Goal: Task Accomplishment & Management: Manage account settings

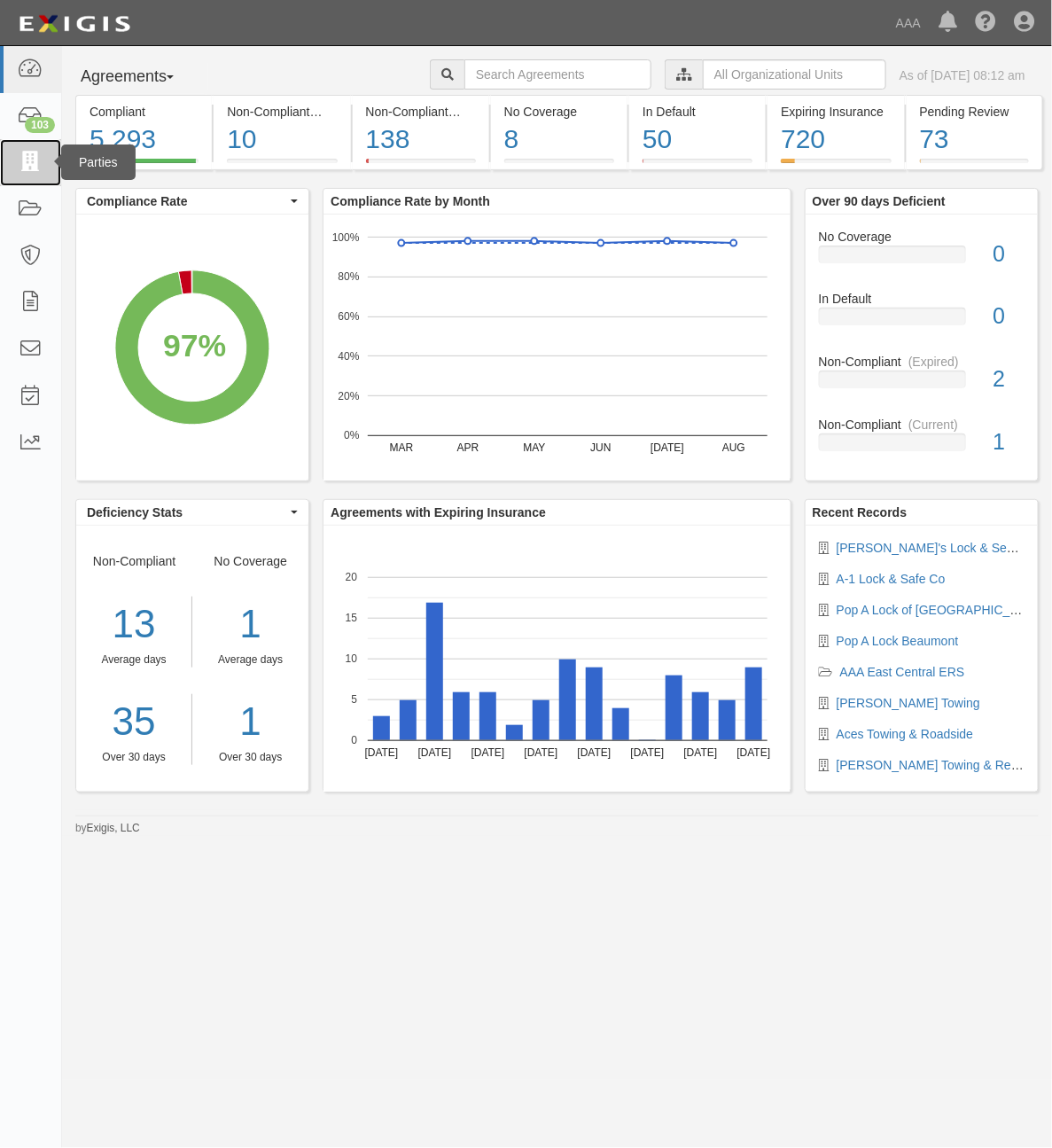
click at [41, 160] on icon at bounding box center [30, 162] width 24 height 21
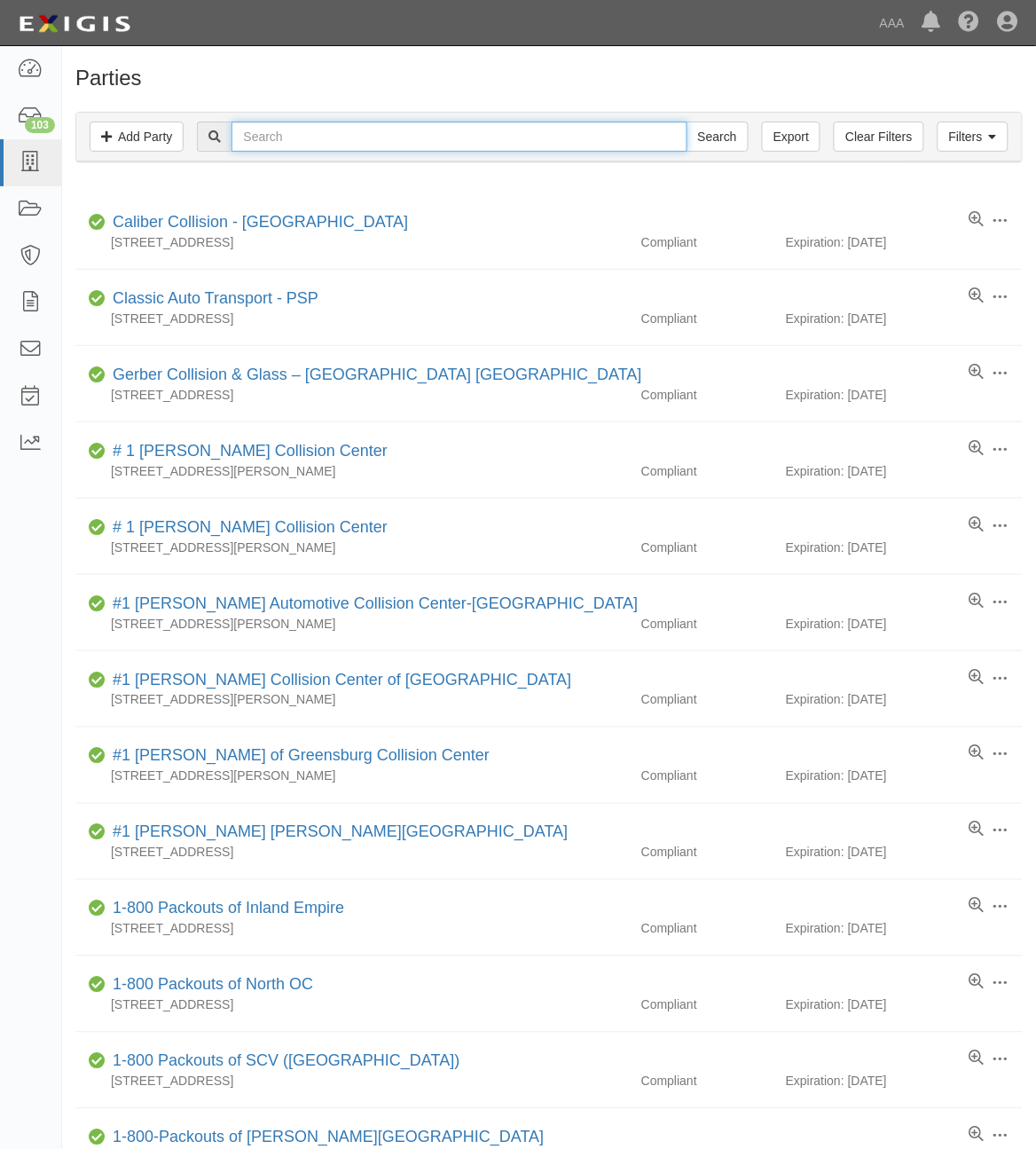
click at [352, 142] on input "text" at bounding box center [459, 136] width 456 height 30
type input "CC462476"
click at [687, 121] on input "Search" at bounding box center [718, 136] width 62 height 30
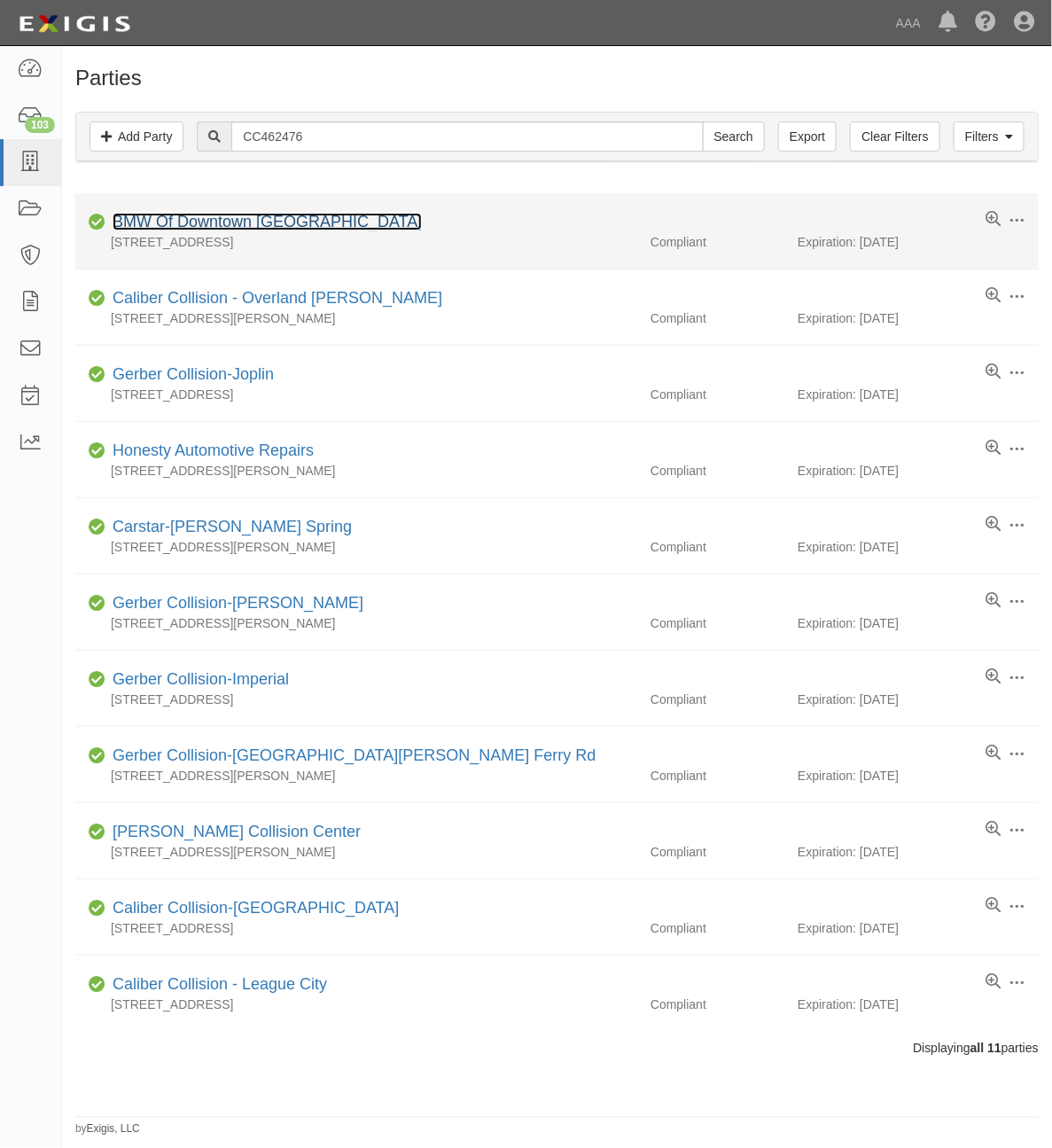
click at [262, 227] on link "BMW Of Downtown [GEOGRAPHIC_DATA]" at bounding box center [267, 222] width 310 height 18
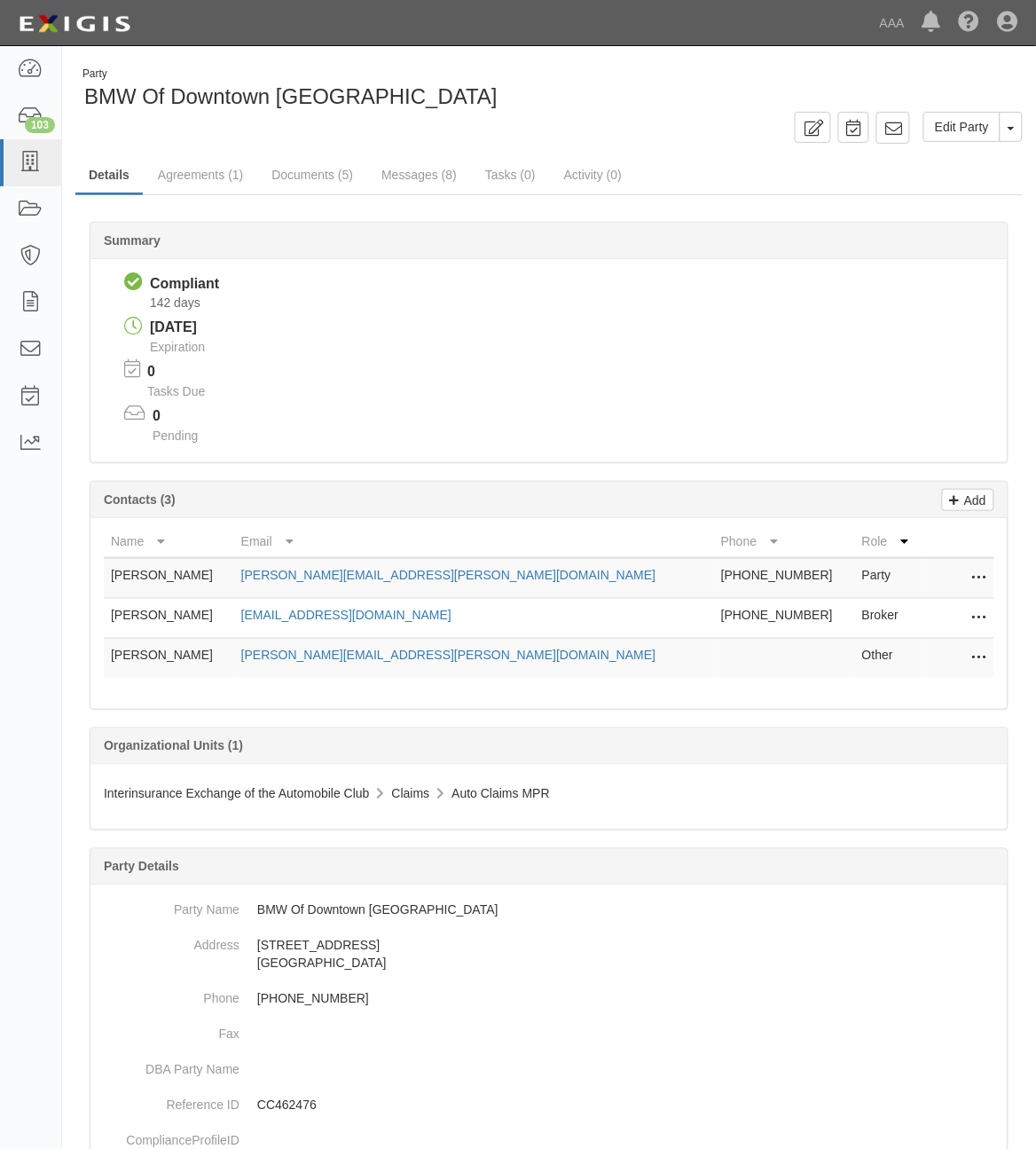
click at [981, 575] on icon at bounding box center [979, 579] width 14 height 23
click at [947, 577] on link "Edit" at bounding box center [916, 573] width 140 height 32
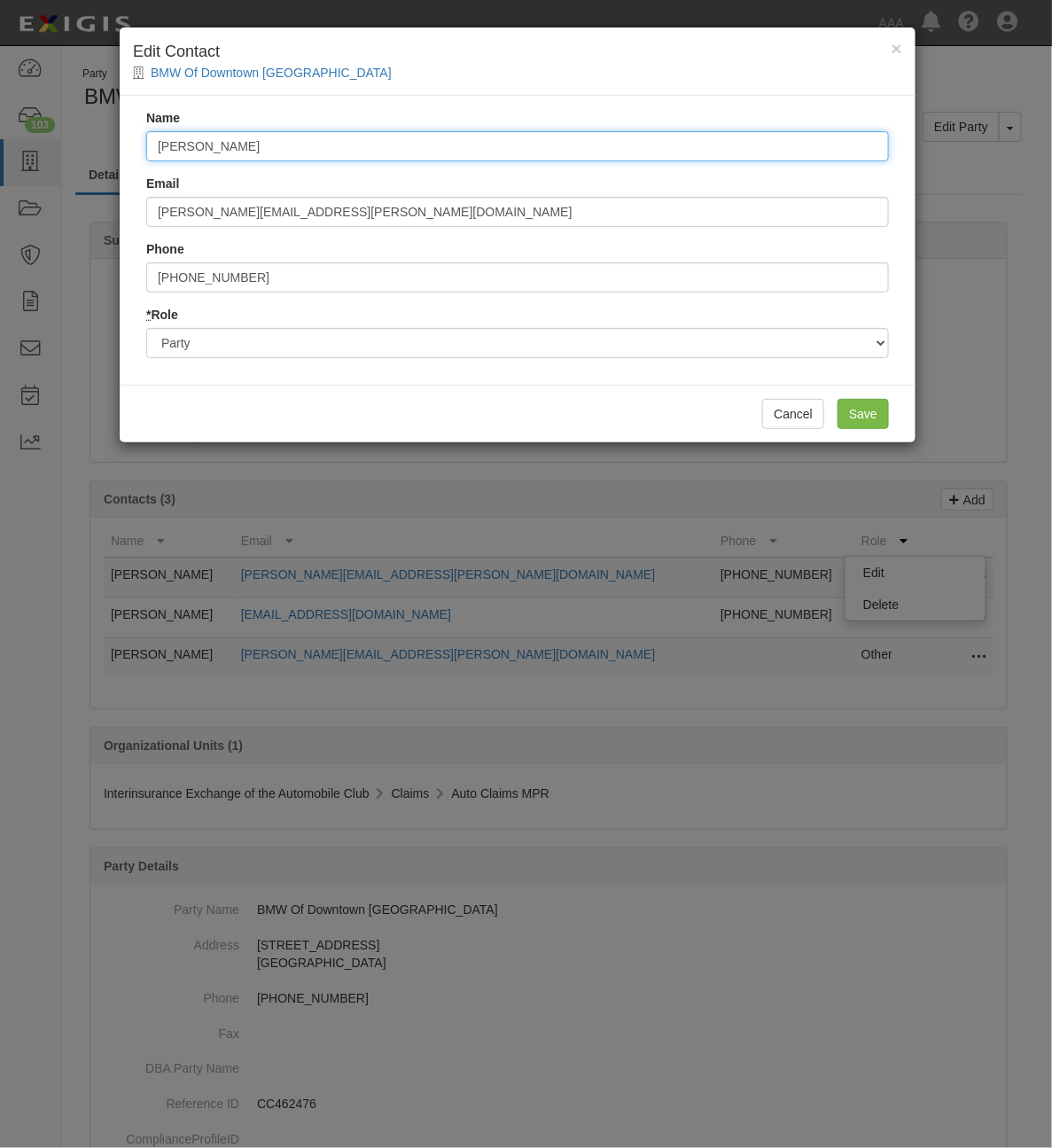
drag, startPoint x: 359, startPoint y: 146, endPoint x: -55, endPoint y: 144, distance: 414.0
click at [0, 144] on html "Toggle navigation Dashboard 103 Inbox Parties Agreements Coverages Documents Me…" at bounding box center [526, 700] width 1052 height 1401
type input "Michael Gregorian"
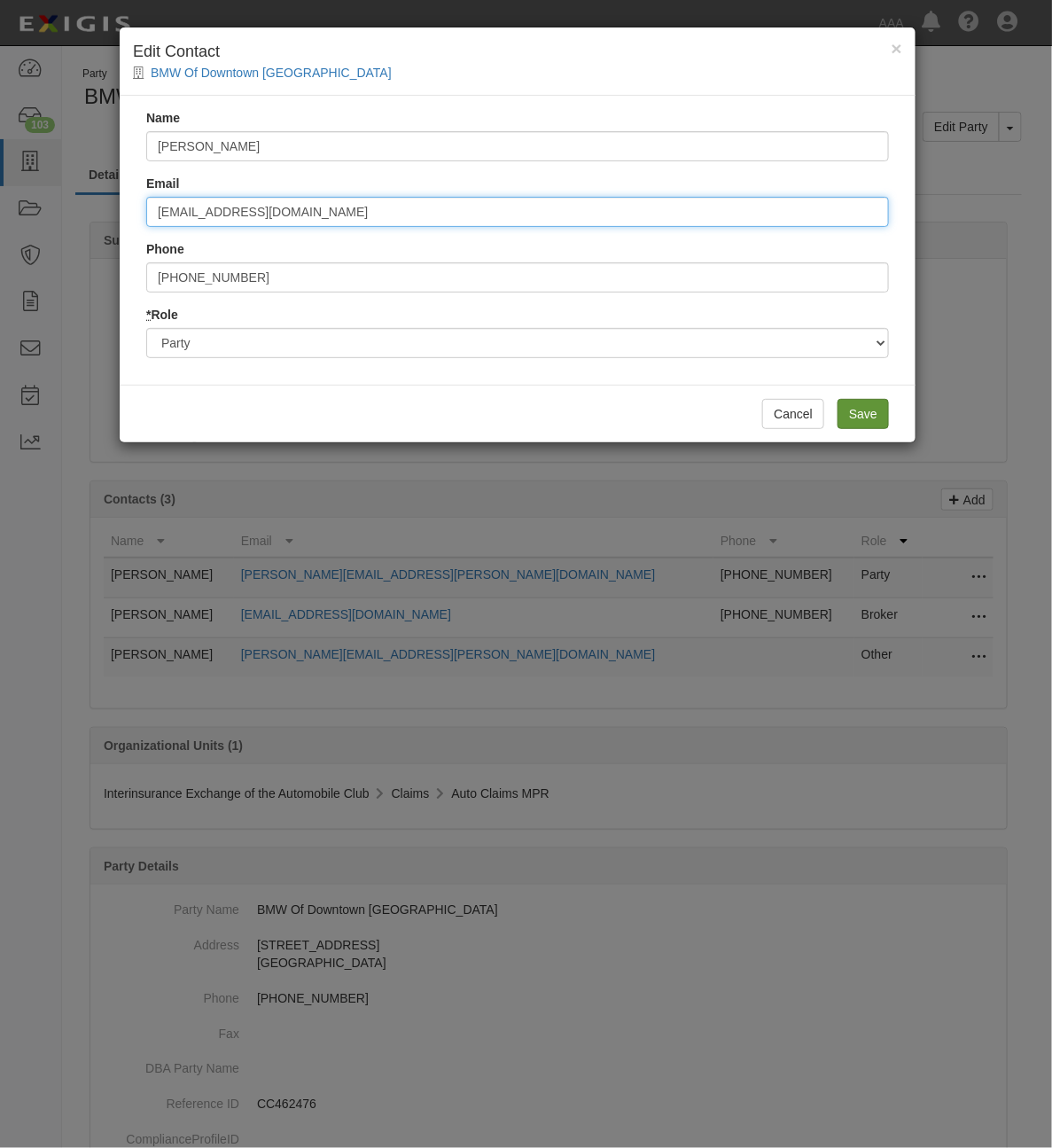
type input "michaelg@carpros.com"
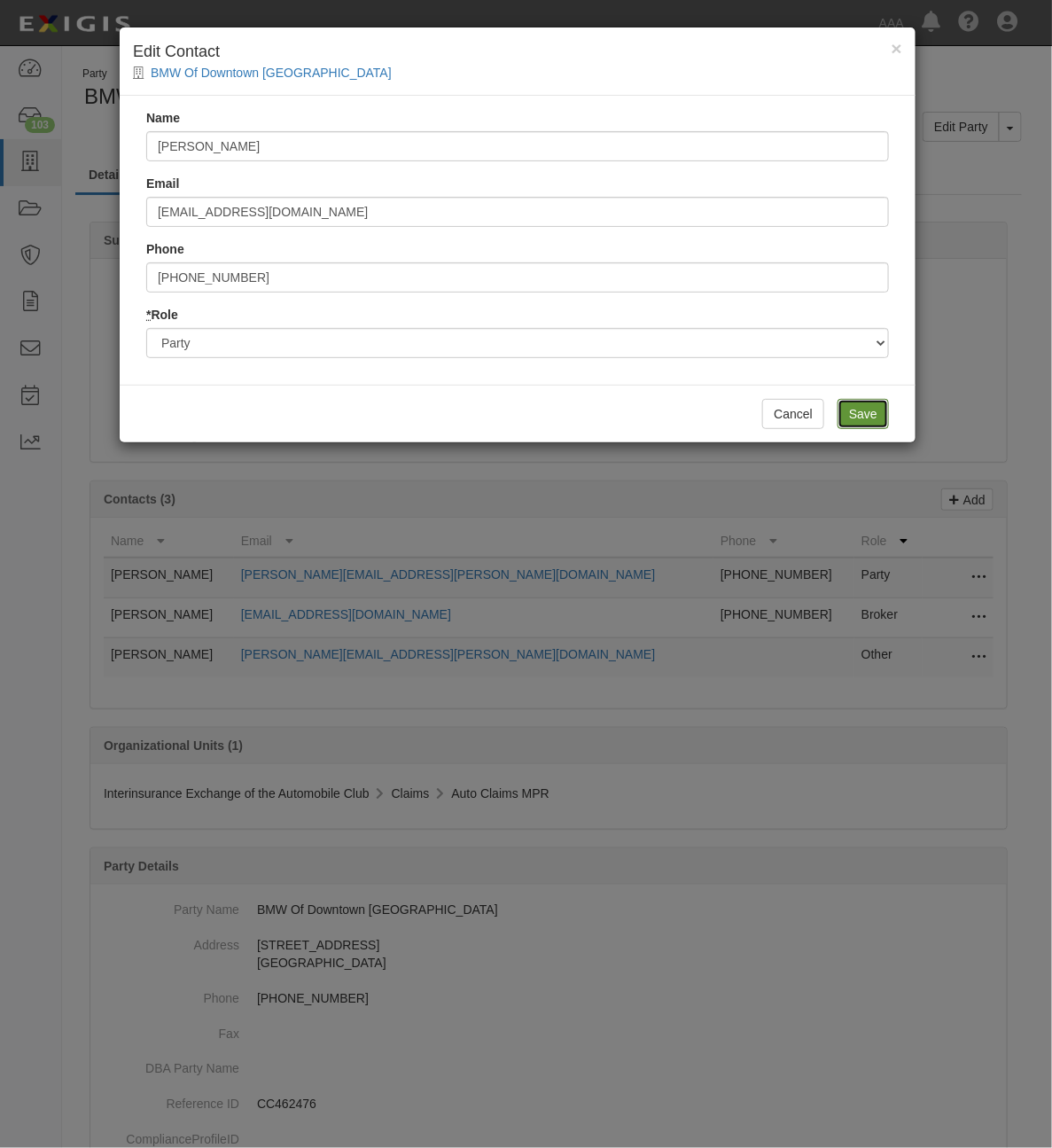
click at [866, 413] on input "Save" at bounding box center [863, 414] width 52 height 30
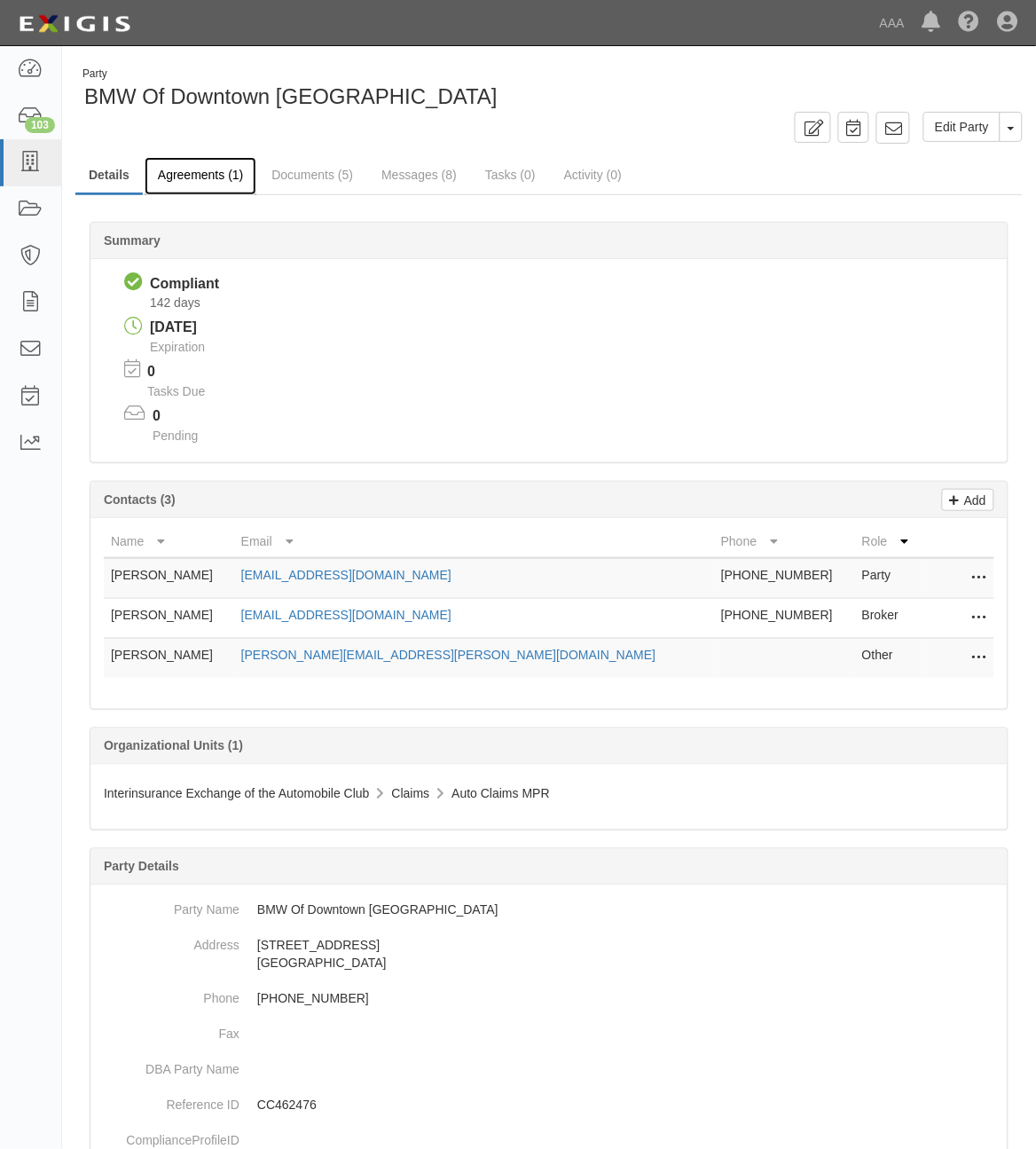
click at [204, 166] on link "Agreements (1)" at bounding box center [200, 176] width 112 height 39
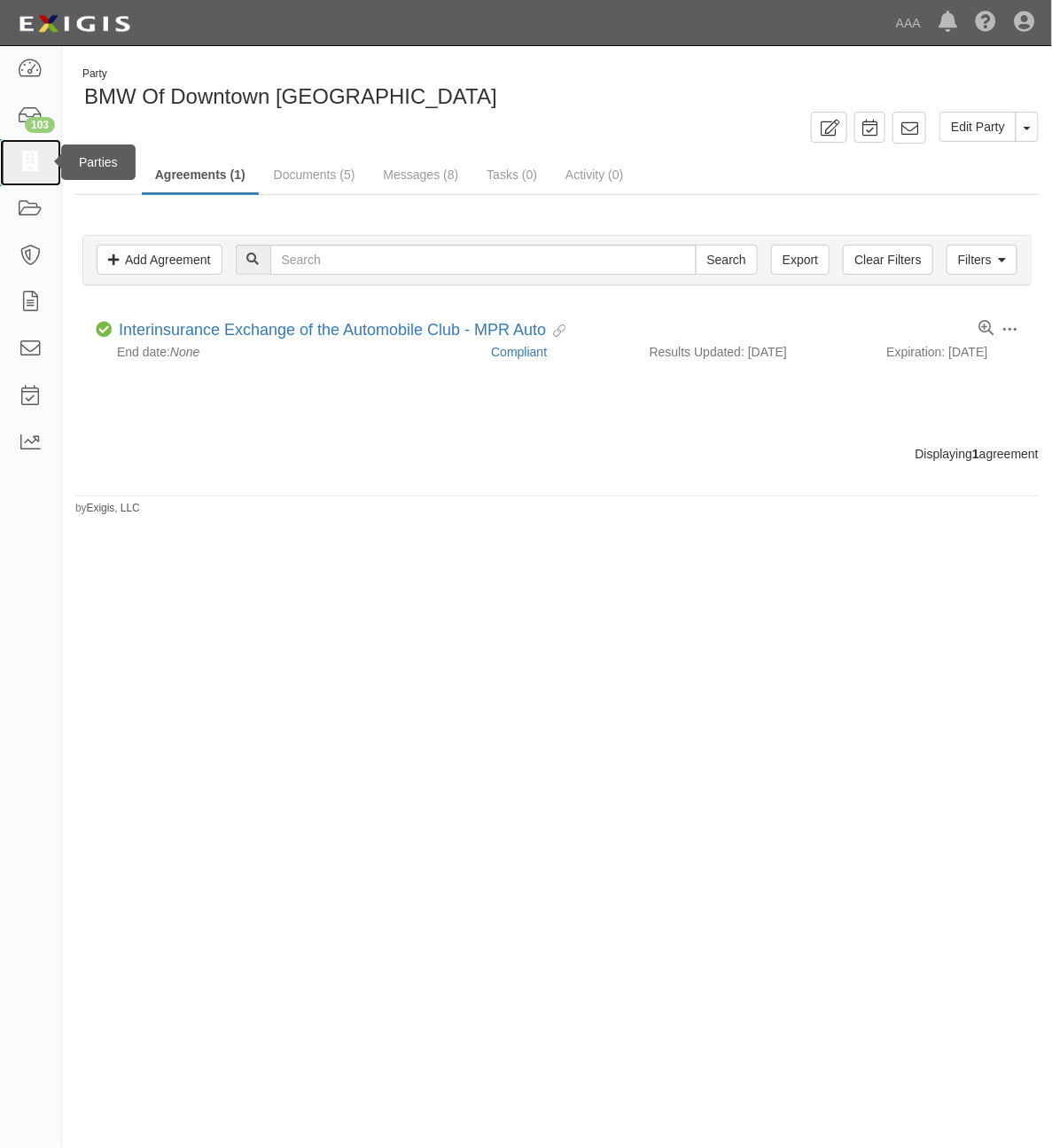
click at [31, 167] on icon at bounding box center [30, 162] width 24 height 21
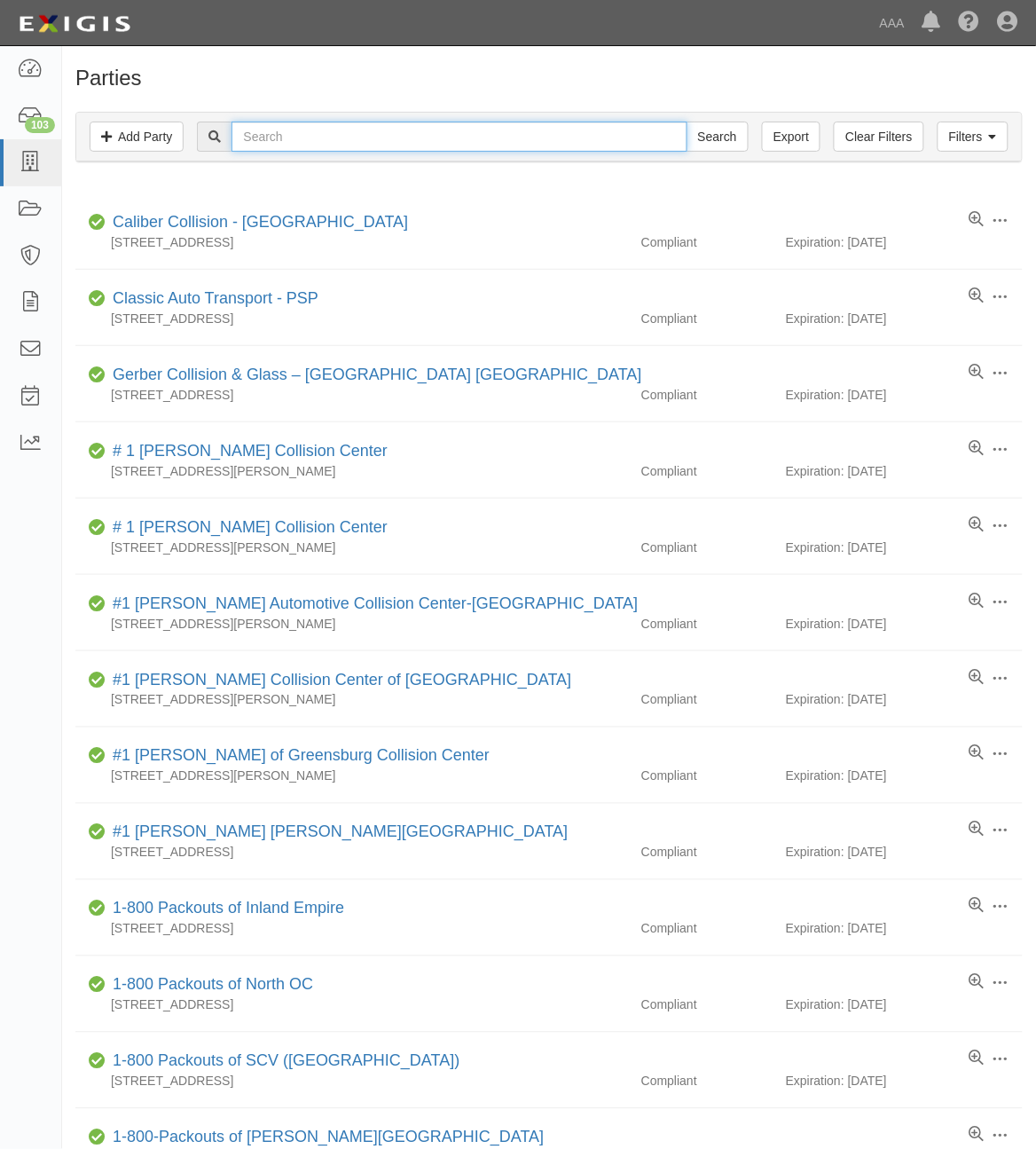
click at [335, 147] on input "text" at bounding box center [459, 136] width 456 height 30
type input "516425"
click at [687, 121] on input "Search" at bounding box center [718, 136] width 62 height 30
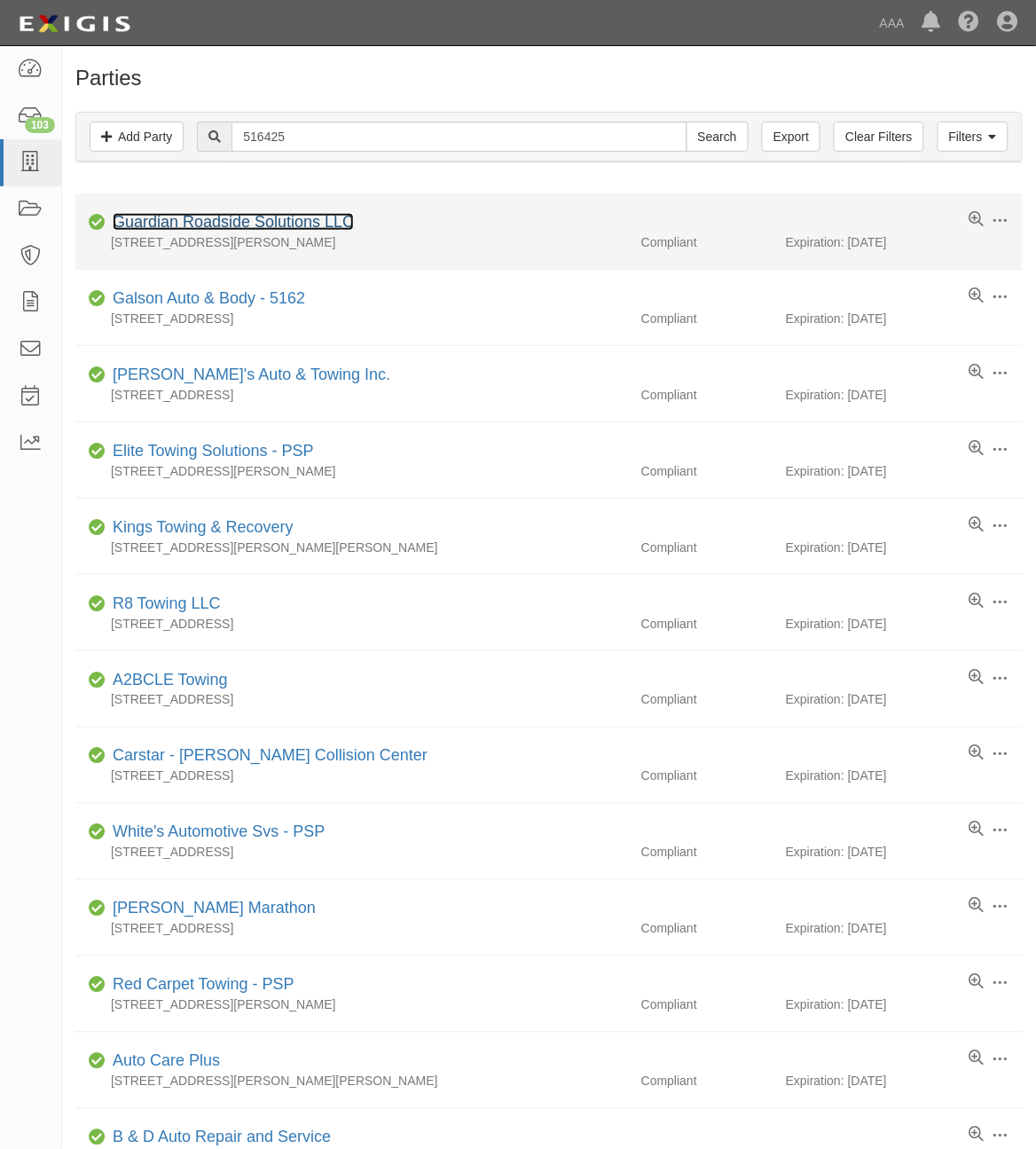
click at [308, 218] on link "Guardian Roadside Solutions LLC" at bounding box center [233, 222] width 241 height 18
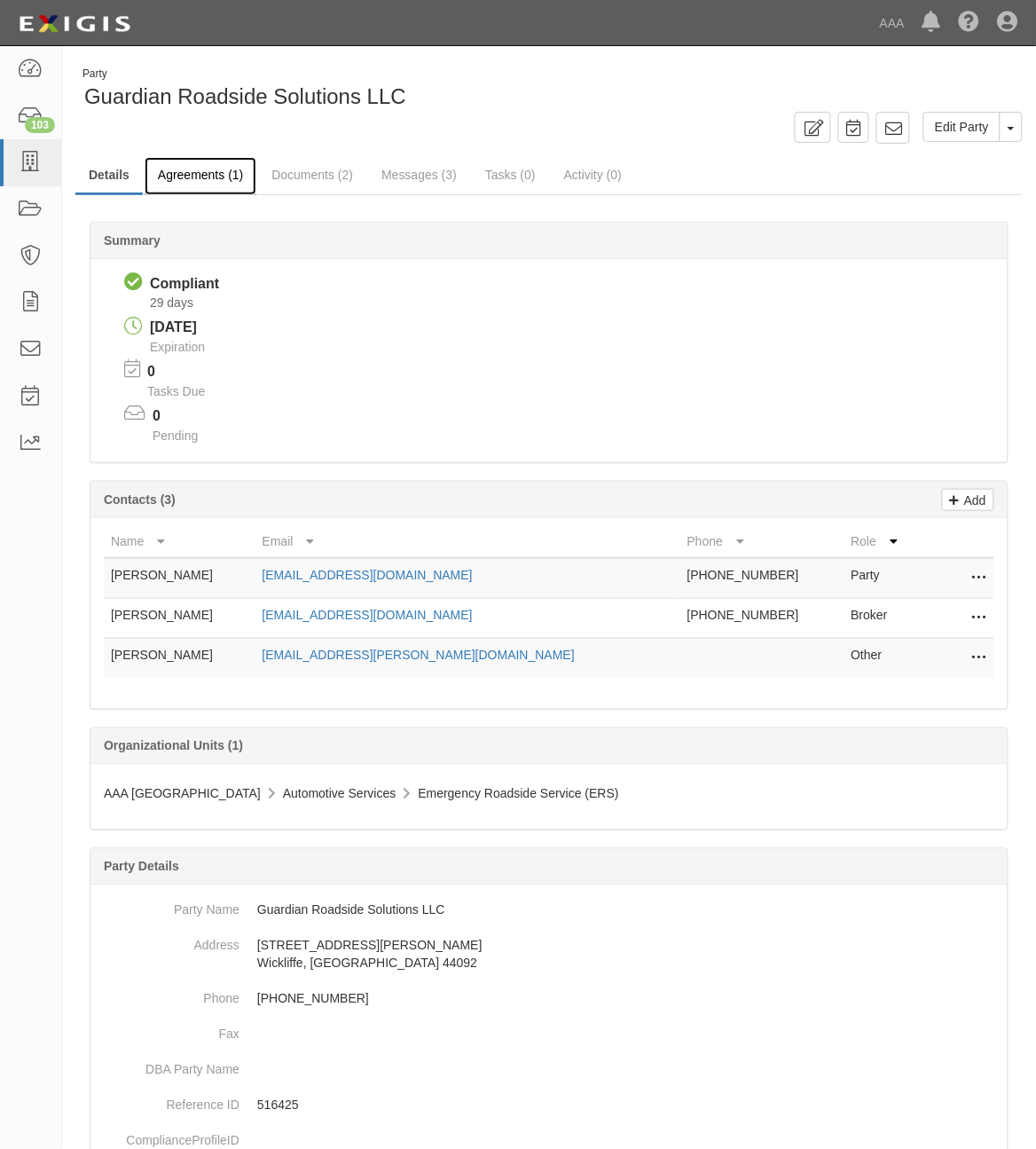
click at [233, 166] on link "Agreements (1)" at bounding box center [200, 176] width 112 height 39
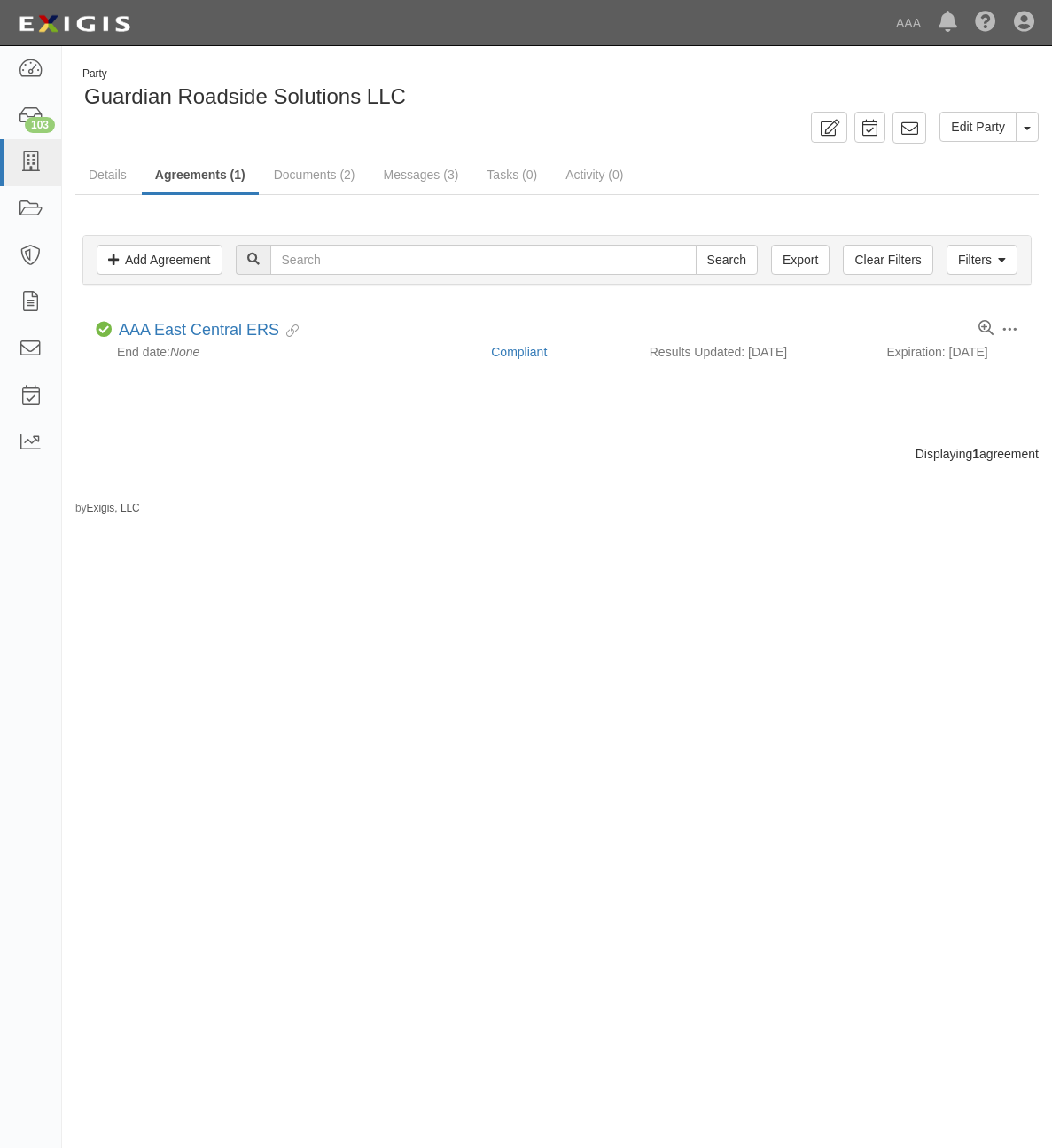
click at [213, 335] on link "AAA East Central ERS" at bounding box center [199, 329] width 160 height 18
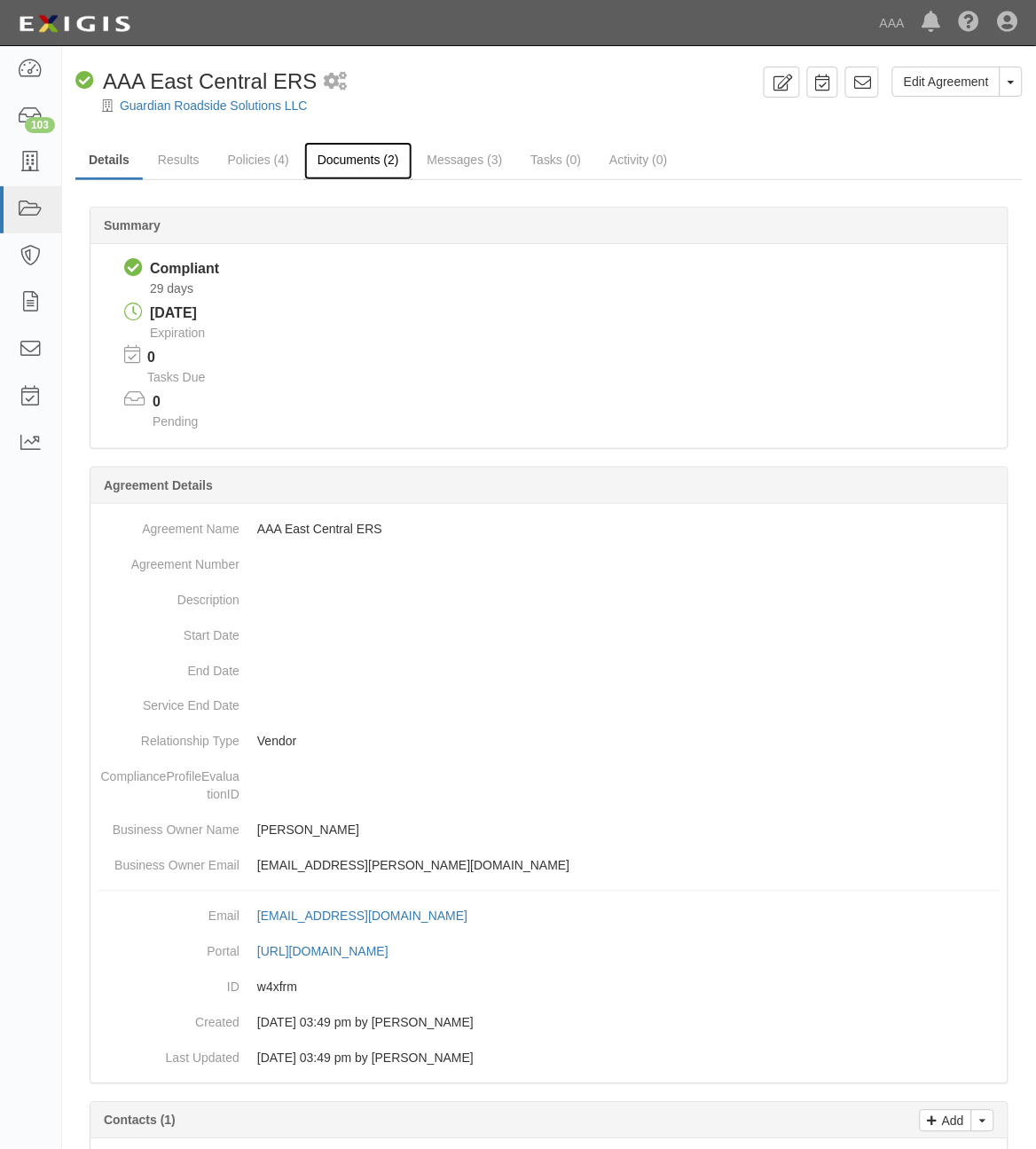
click at [353, 152] on link "Documents (2)" at bounding box center [358, 161] width 108 height 39
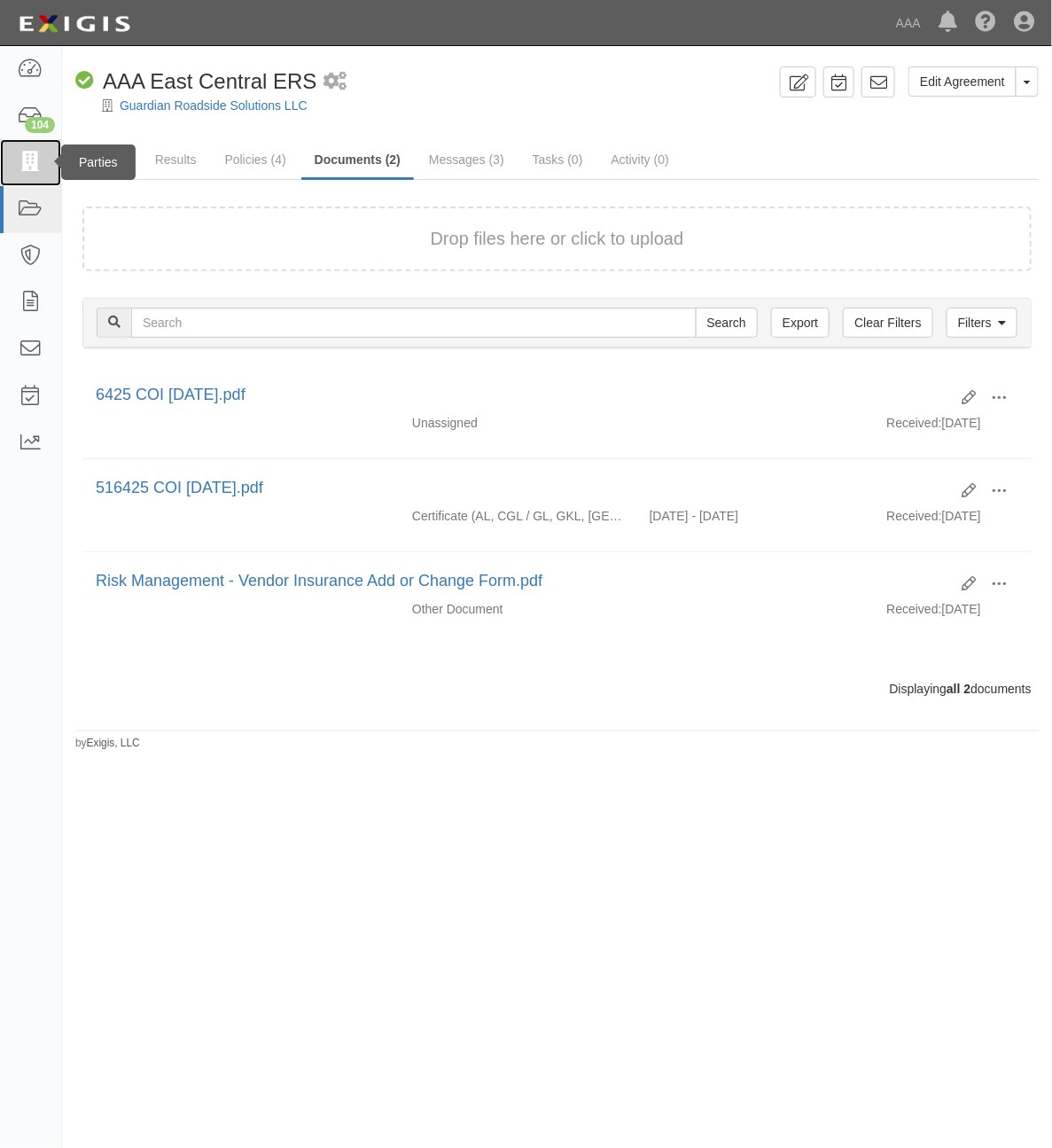
click at [29, 164] on icon at bounding box center [30, 162] width 24 height 21
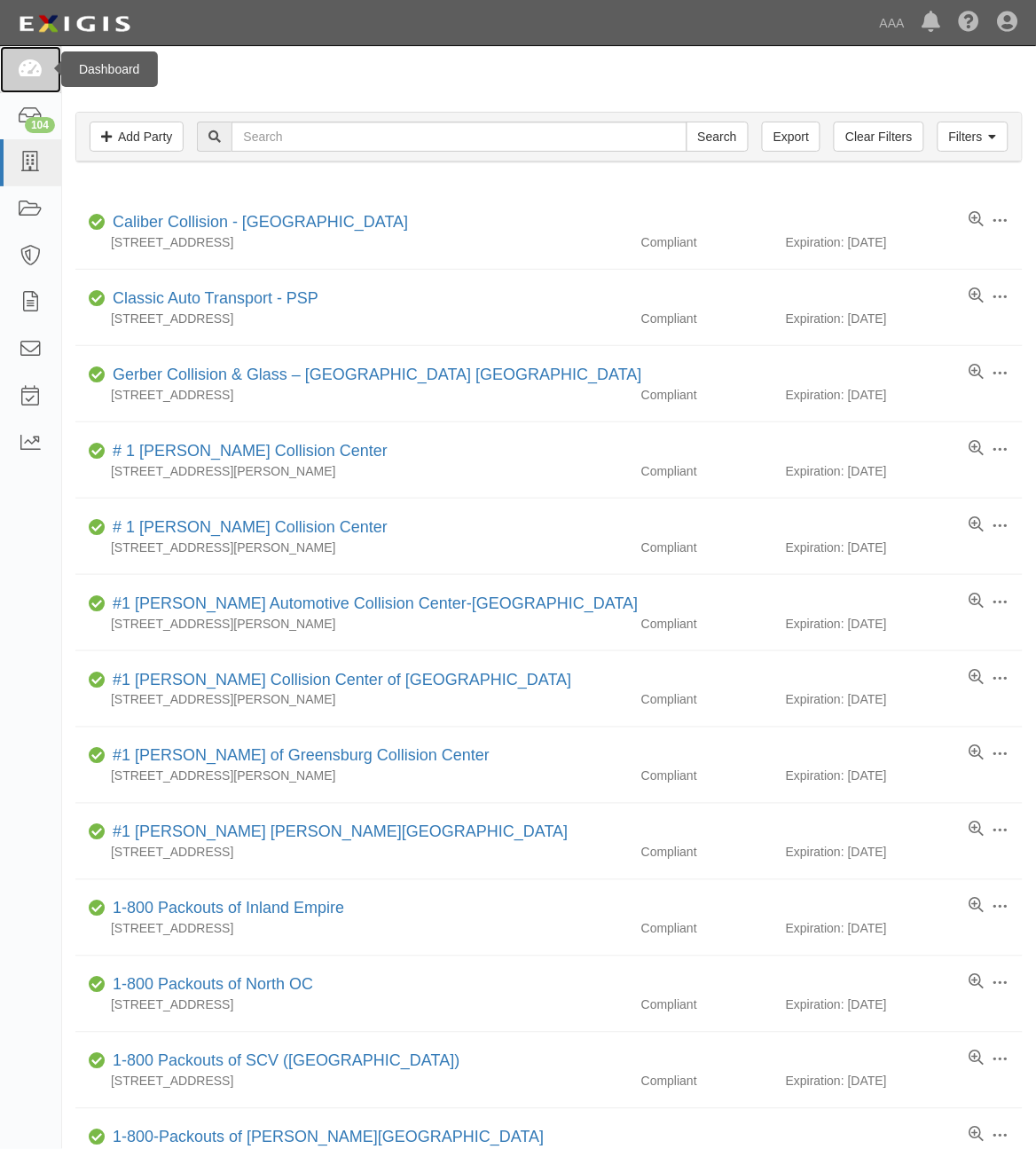
click at [34, 78] on icon at bounding box center [30, 70] width 24 height 21
